Goal: Find specific page/section: Find specific page/section

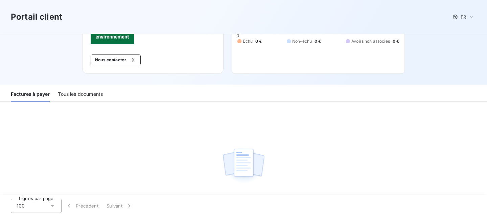
scroll to position [68, 0]
click at [92, 95] on div "Tous les documents" at bounding box center [80, 96] width 45 height 14
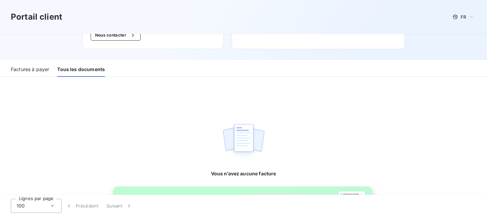
scroll to position [0, 0]
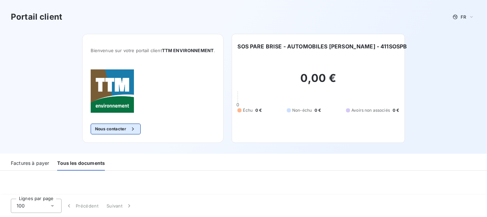
click at [130, 130] on icon "button" at bounding box center [133, 129] width 7 height 7
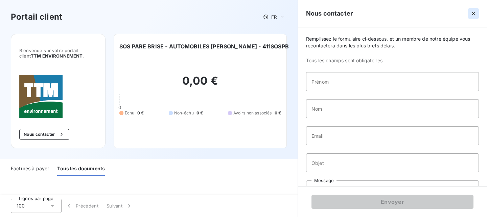
click at [472, 14] on icon "button" at bounding box center [473, 13] width 7 height 7
